Goal: Obtain resource: Download file/media

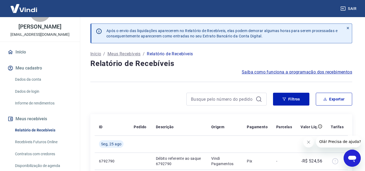
scroll to position [22, 0]
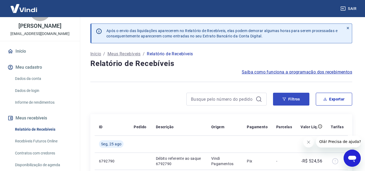
click at [304, 105] on button "Filtros" at bounding box center [291, 99] width 36 height 13
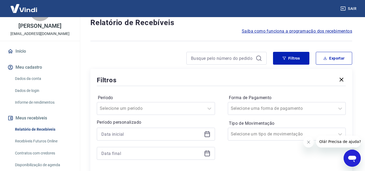
scroll to position [41, 0]
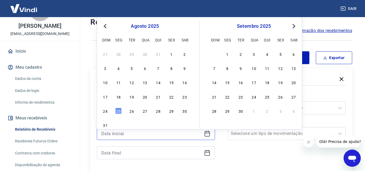
click at [143, 137] on input at bounding box center [151, 134] width 100 height 8
click at [121, 95] on div "18" at bounding box center [118, 97] width 6 height 6
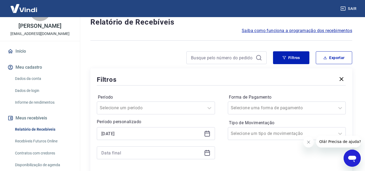
type input "[DATE]"
click at [128, 157] on input at bounding box center [151, 153] width 100 height 8
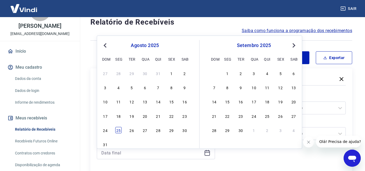
click at [117, 131] on div "25" at bounding box center [118, 130] width 6 height 6
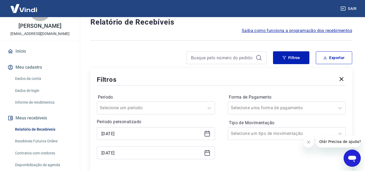
type input "[DATE]"
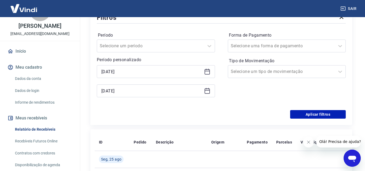
scroll to position [104, 0]
click at [315, 118] on button "Aplicar filtros" at bounding box center [318, 114] width 56 height 9
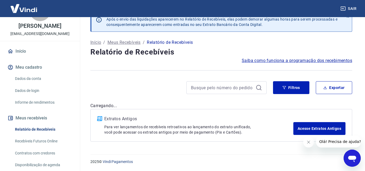
scroll to position [17, 0]
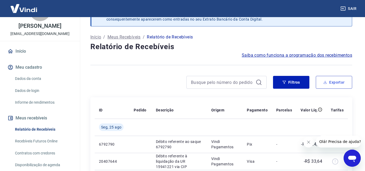
click at [336, 86] on button "Exportar" at bounding box center [334, 82] width 36 height 13
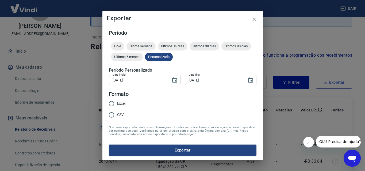
type input "[DATE]"
click at [111, 103] on input "Excel" at bounding box center [111, 103] width 11 height 11
radio input "true"
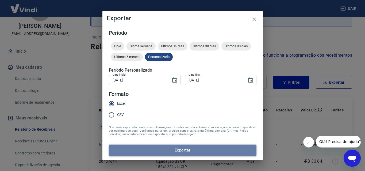
click at [176, 149] on button "Exportar" at bounding box center [183, 150] width 148 height 11
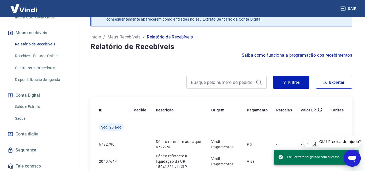
scroll to position [107, 0]
click at [32, 105] on link "Saldo e Extrato" at bounding box center [43, 107] width 61 height 11
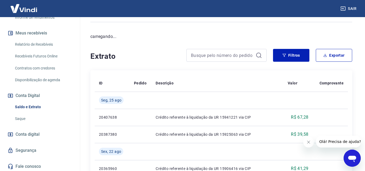
scroll to position [54, 0]
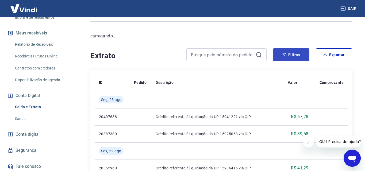
click at [291, 56] on button "Filtros" at bounding box center [291, 54] width 36 height 13
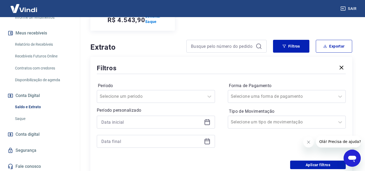
scroll to position [92, 0]
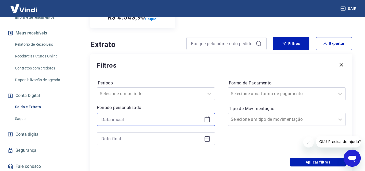
click at [130, 119] on input at bounding box center [151, 119] width 100 height 8
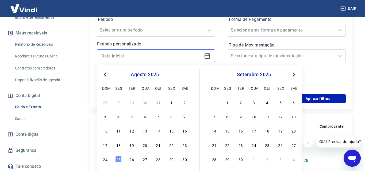
scroll to position [180, 0]
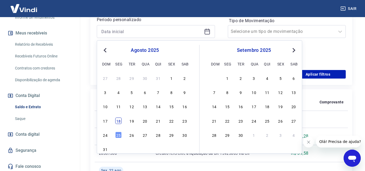
click at [116, 122] on div "18" at bounding box center [118, 121] width 6 height 6
type input "[DATE]"
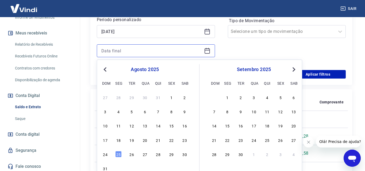
click at [115, 51] on input at bounding box center [151, 51] width 100 height 8
click at [119, 153] on div "25" at bounding box center [118, 154] width 6 height 6
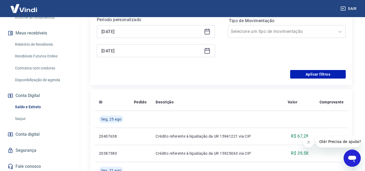
type input "[DATE]"
click at [299, 73] on button "Aplicar filtros" at bounding box center [318, 74] width 56 height 9
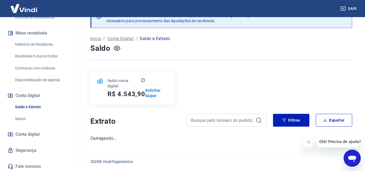
scroll to position [15, 0]
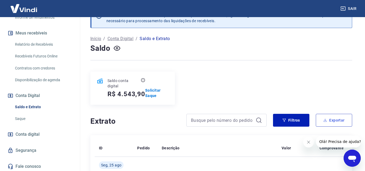
click at [331, 122] on button "Exportar" at bounding box center [334, 120] width 36 height 13
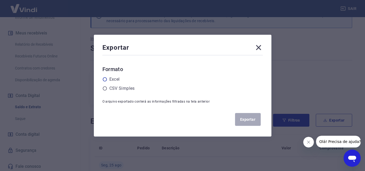
click at [111, 79] on label "Excel" at bounding box center [114, 79] width 10 height 6
click at [0, 0] on input "radio" at bounding box center [0, 0] width 0 height 0
click at [256, 119] on button "Exportar" at bounding box center [248, 119] width 26 height 13
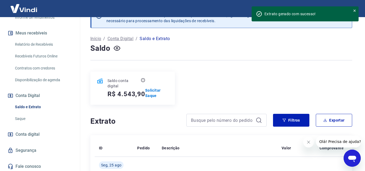
click at [354, 12] on icon at bounding box center [354, 11] width 4 height 4
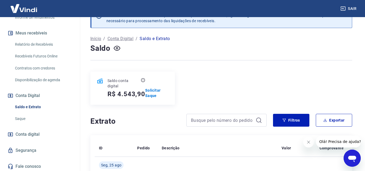
click at [352, 8] on button "Sair" at bounding box center [348, 9] width 19 height 10
